Goal: Transaction & Acquisition: Purchase product/service

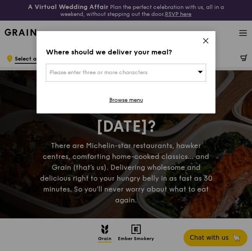
click at [206, 38] on icon at bounding box center [205, 40] width 7 height 7
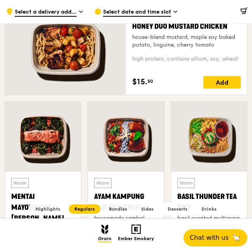
scroll to position [505, 0]
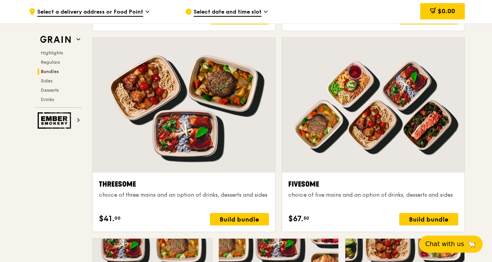
scroll to position [1321, 0]
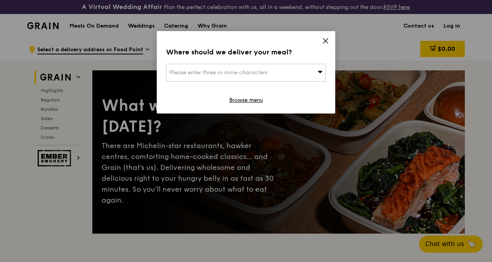
click at [328, 42] on icon at bounding box center [325, 40] width 5 height 5
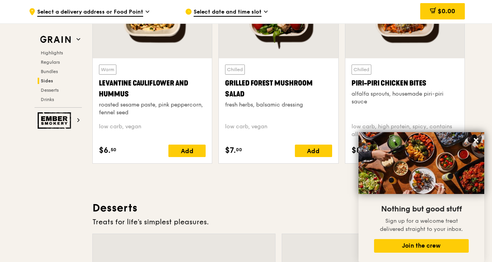
scroll to position [2059, 0]
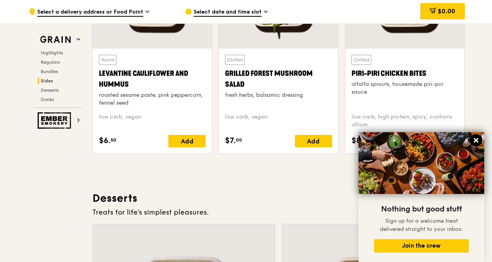
click at [479, 138] on icon at bounding box center [476, 140] width 7 height 7
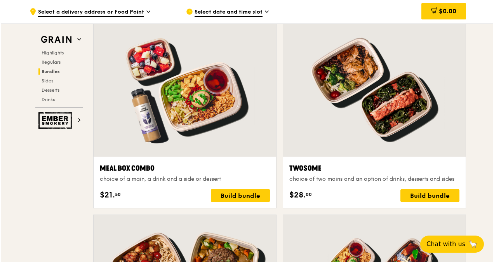
scroll to position [1197, 0]
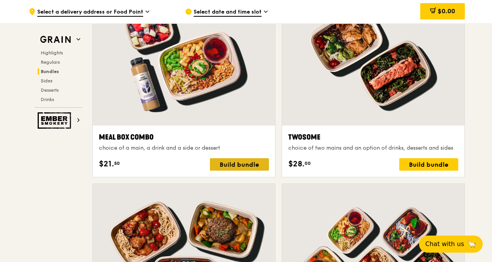
click at [220, 165] on div "Build bundle" at bounding box center [239, 164] width 59 height 12
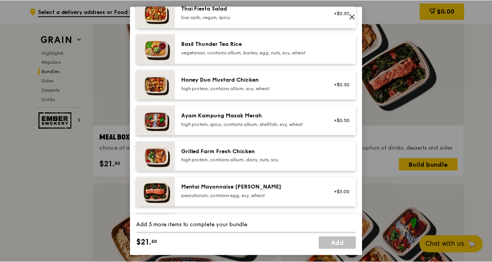
scroll to position [194, 0]
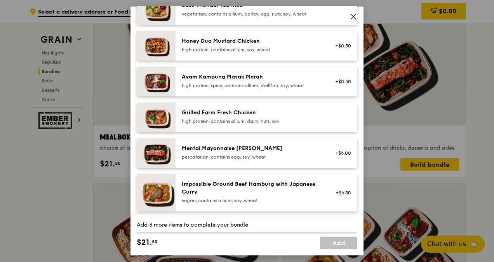
click at [165, 156] on img at bounding box center [156, 153] width 39 height 30
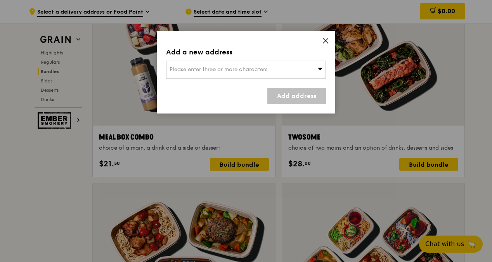
click at [322, 41] on icon at bounding box center [325, 40] width 7 height 7
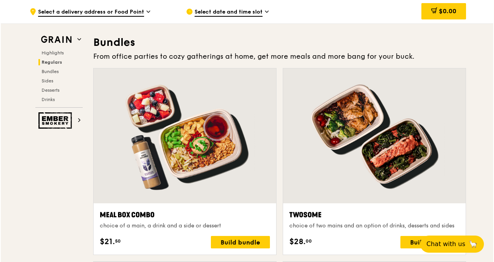
scroll to position [1159, 0]
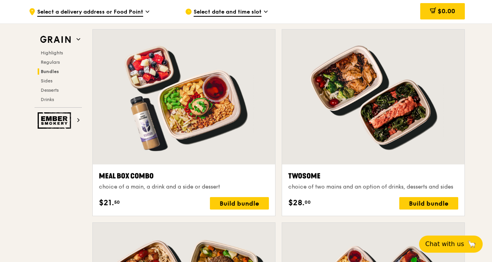
click at [224, 158] on div at bounding box center [184, 97] width 182 height 135
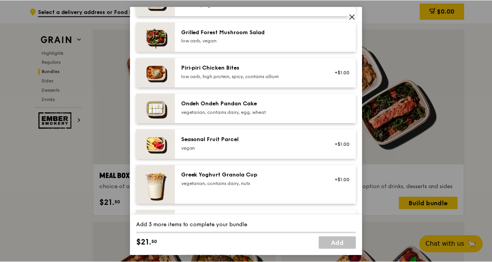
scroll to position [505, 0]
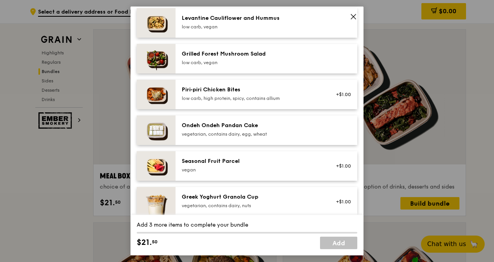
click at [167, 73] on img at bounding box center [156, 59] width 39 height 30
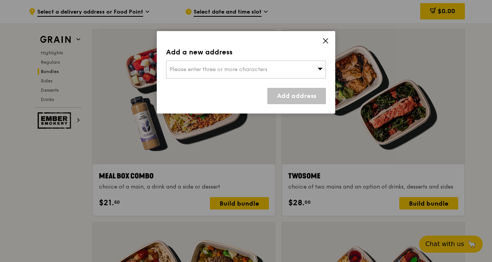
click at [322, 42] on icon at bounding box center [325, 40] width 7 height 7
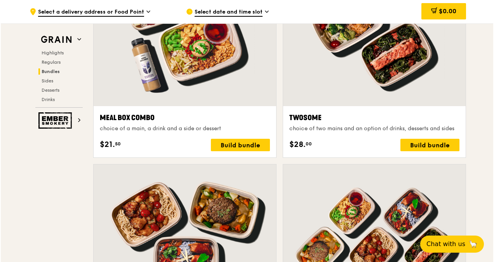
scroll to position [1197, 0]
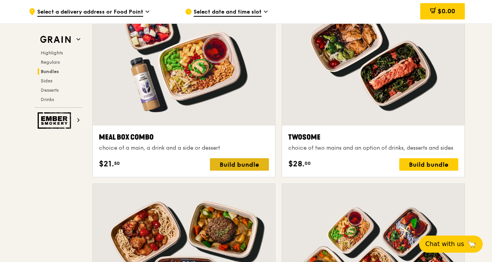
click at [234, 170] on div "Build bundle" at bounding box center [239, 164] width 59 height 12
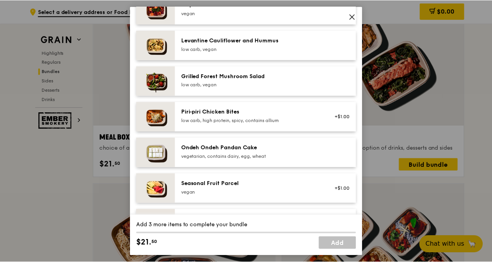
scroll to position [368, 0]
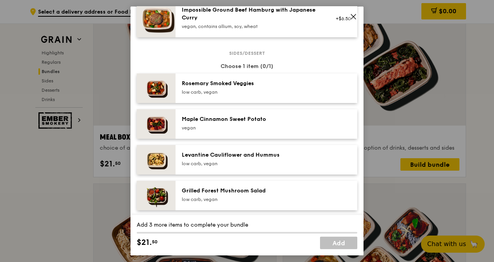
click at [352, 19] on icon at bounding box center [353, 16] width 7 height 7
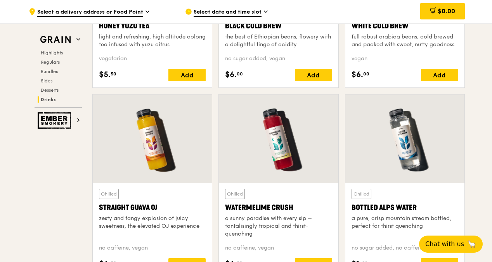
scroll to position [3063, 0]
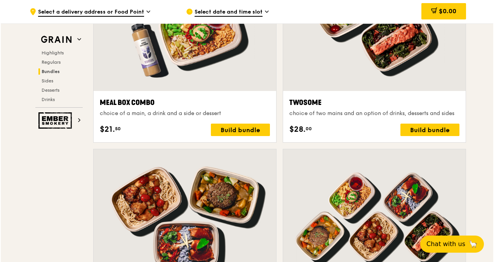
scroll to position [1159, 0]
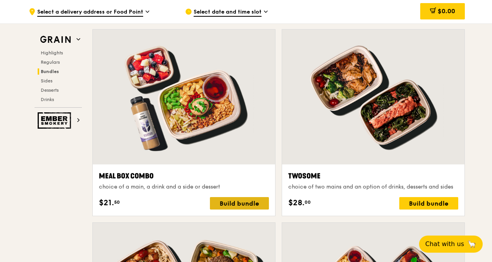
click at [231, 205] on div "Build bundle" at bounding box center [239, 203] width 59 height 12
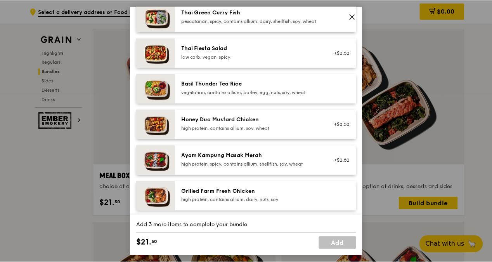
scroll to position [116, 0]
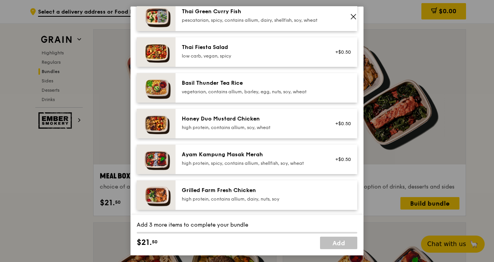
drag, startPoint x: 266, startPoint y: 123, endPoint x: 184, endPoint y: 117, distance: 81.4
click at [183, 117] on div "Honey Duo Mustard Chicken high protein, contains allium, soy, wheat +$0.50" at bounding box center [266, 124] width 182 height 30
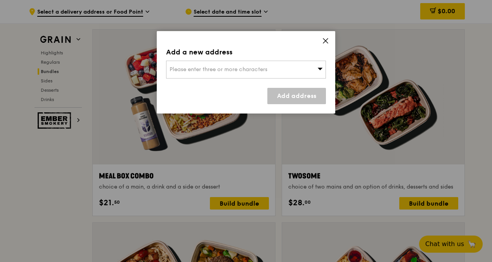
click at [325, 38] on icon at bounding box center [325, 40] width 7 height 7
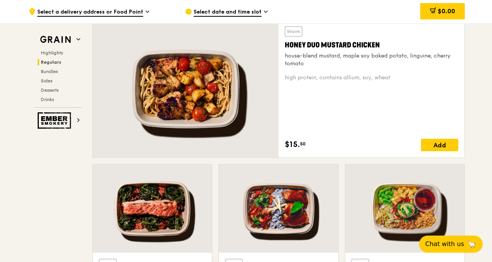
scroll to position [537, 0]
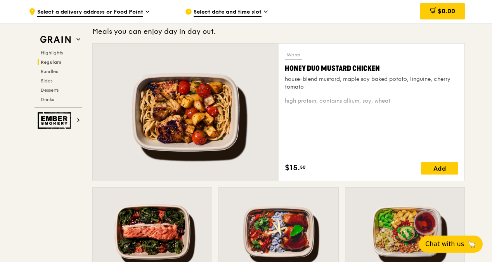
drag, startPoint x: 381, startPoint y: 75, endPoint x: 290, endPoint y: 67, distance: 91.2
click at [288, 67] on div "Warm Honey Duo Mustard Chicken house-blend mustard, maple soy baked potato, lin…" at bounding box center [372, 70] width 174 height 41
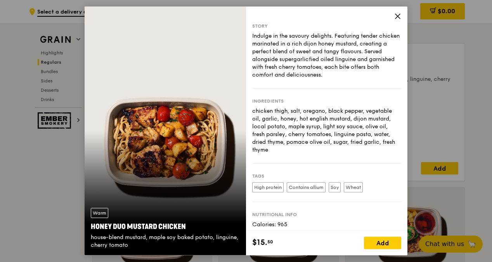
click at [401, 15] on icon at bounding box center [397, 16] width 7 height 7
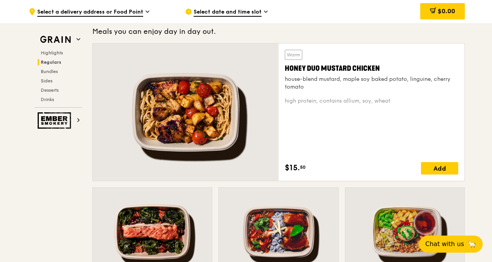
drag, startPoint x: 384, startPoint y: 73, endPoint x: 286, endPoint y: 70, distance: 97.5
click at [286, 70] on div "Honey Duo Mustard Chicken" at bounding box center [372, 68] width 174 height 11
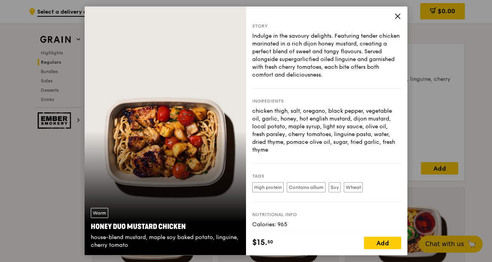
click at [396, 16] on icon at bounding box center [397, 16] width 7 height 7
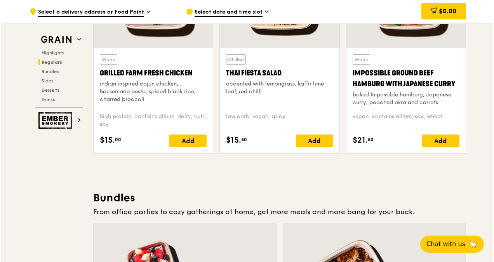
scroll to position [1197, 0]
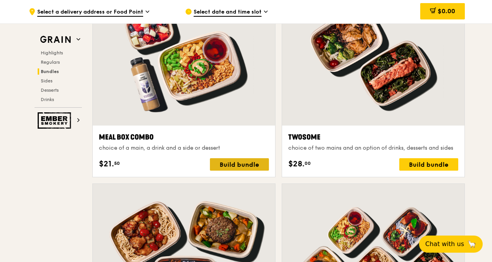
click at [230, 170] on div "Build bundle" at bounding box center [239, 164] width 59 height 12
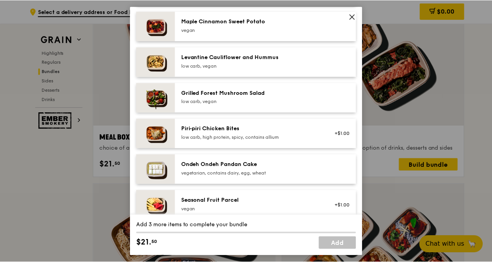
scroll to position [505, 0]
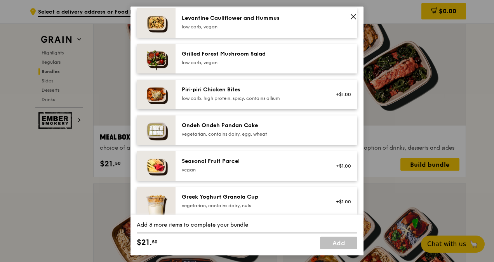
drag, startPoint x: 283, startPoint y: 24, endPoint x: 173, endPoint y: 19, distance: 110.7
click at [173, 19] on div "Levantine Cauliflower and Hummus low carb, vegan" at bounding box center [247, 23] width 220 height 30
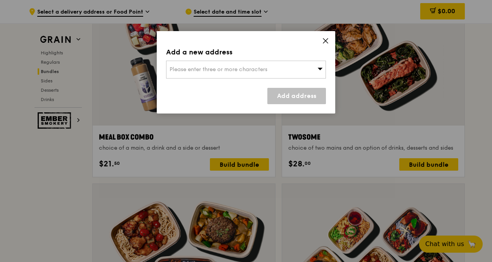
click at [323, 42] on icon at bounding box center [325, 40] width 7 height 7
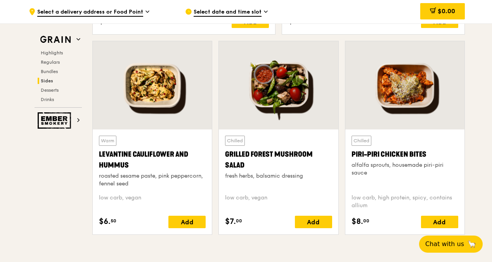
scroll to position [1965, 0]
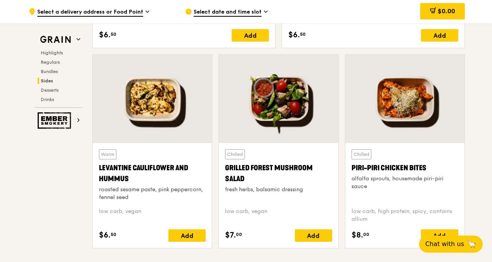
drag, startPoint x: 134, startPoint y: 180, endPoint x: 106, endPoint y: 178, distance: 27.6
click at [106, 178] on div "Levantine Cauliflower and Hummus" at bounding box center [152, 173] width 107 height 22
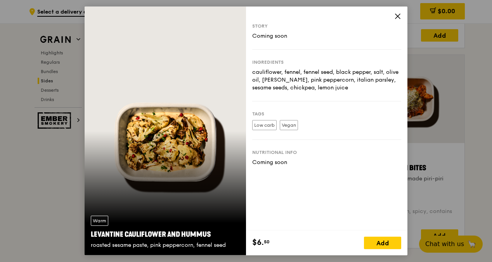
click at [108, 177] on div "Warm Levantine Cauliflower and Hummus roasted sesame paste, pink peppercorn, fe…" at bounding box center [165, 131] width 161 height 248
drag, startPoint x: 213, startPoint y: 232, endPoint x: 89, endPoint y: 229, distance: 124.6
click at [89, 229] on div "Warm Levantine Cauliflower and Hummus roasted sesame paste, pink peppercorn, fe…" at bounding box center [165, 232] width 161 height 46
drag, startPoint x: 89, startPoint y: 229, endPoint x: 116, endPoint y: 231, distance: 28.0
click at [397, 16] on icon at bounding box center [397, 16] width 7 height 7
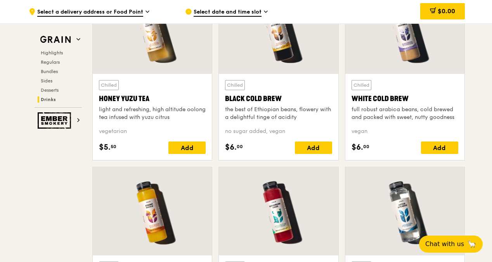
scroll to position [2936, 0]
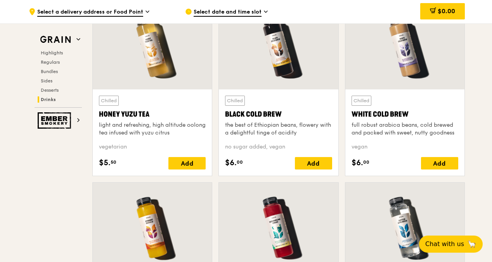
drag, startPoint x: 416, startPoint y: 120, endPoint x: 347, endPoint y: 118, distance: 68.3
click at [347, 118] on div "Chilled White Cold Brew full robust arabica beans, cold brewed and packed with …" at bounding box center [404, 132] width 119 height 86
drag, startPoint x: 347, startPoint y: 118, endPoint x: 384, endPoint y: 123, distance: 37.2
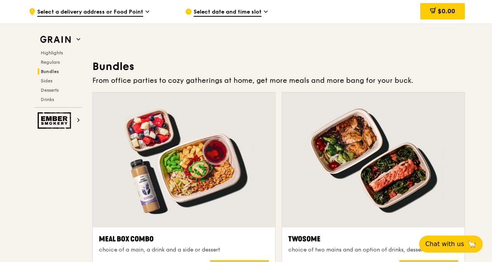
scroll to position [1227, 0]
